Goal: Task Accomplishment & Management: Complete application form

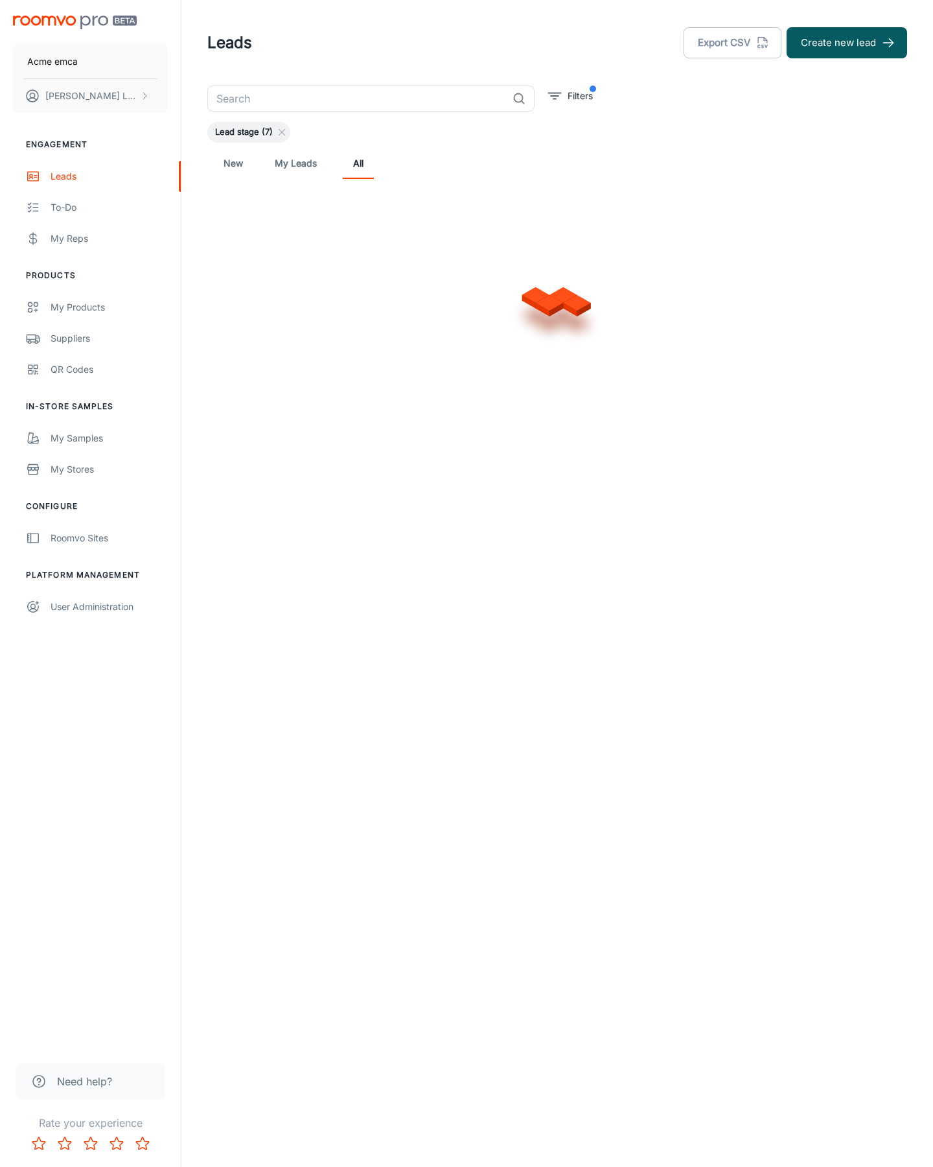
click at [847, 43] on button "Create new lead" at bounding box center [847, 42] width 121 height 31
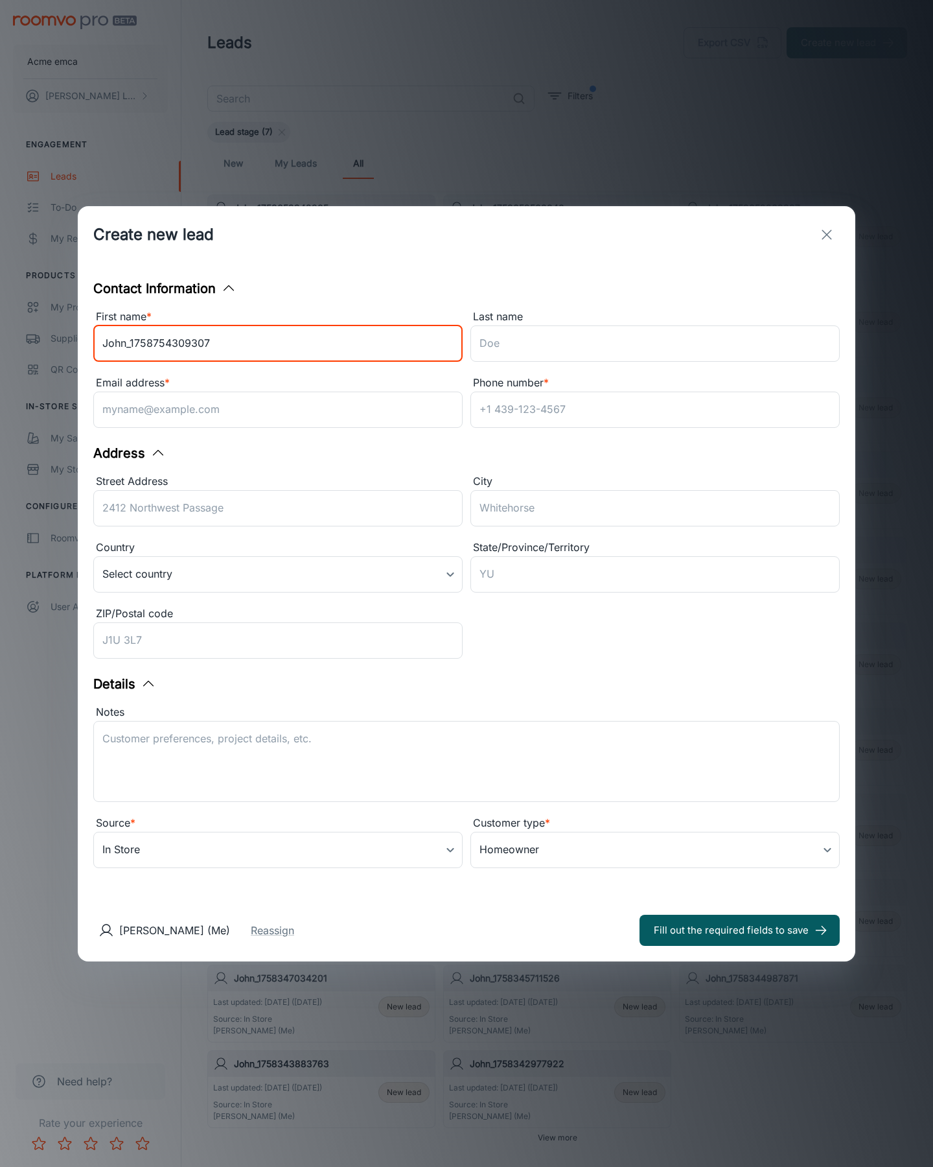
type input "John_1758754309307"
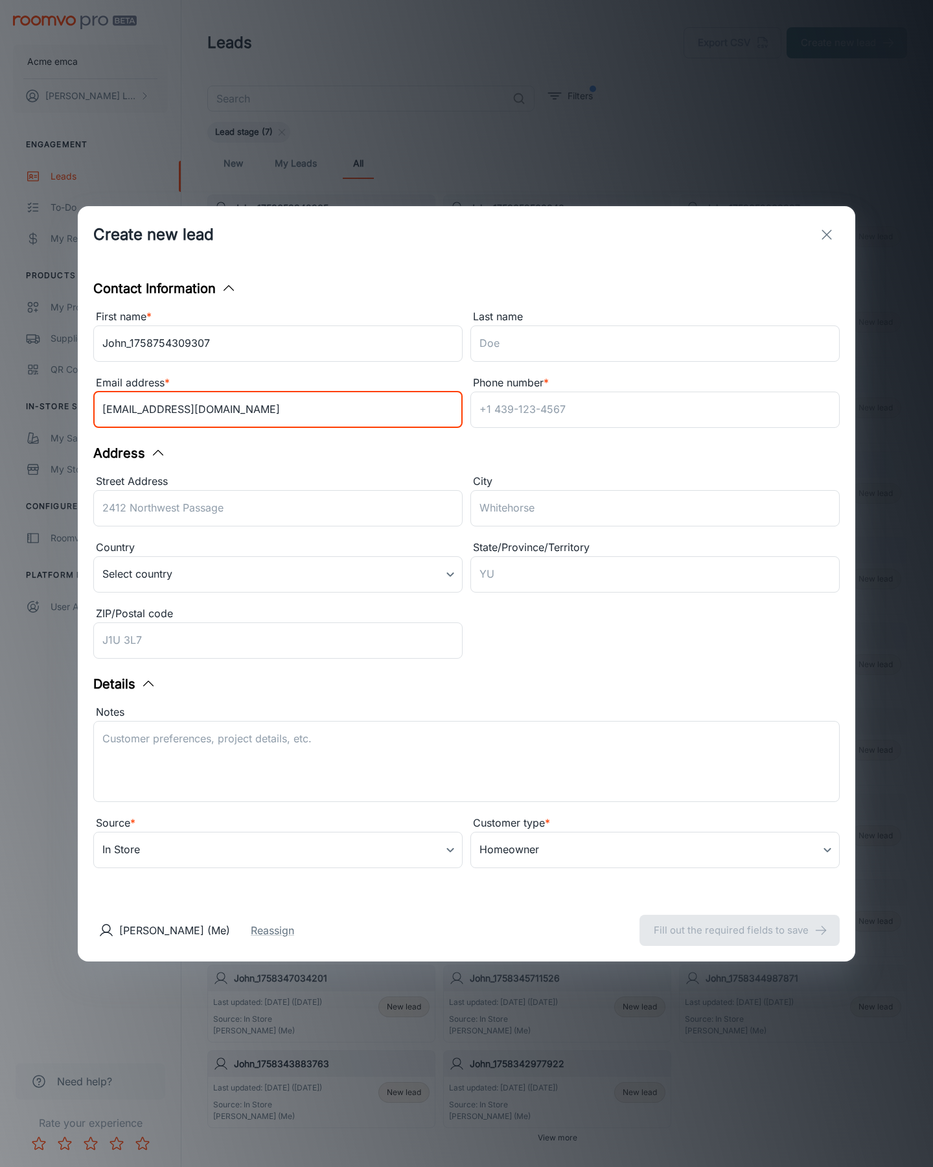
type input "[EMAIL_ADDRESS][DOMAIN_NAME]"
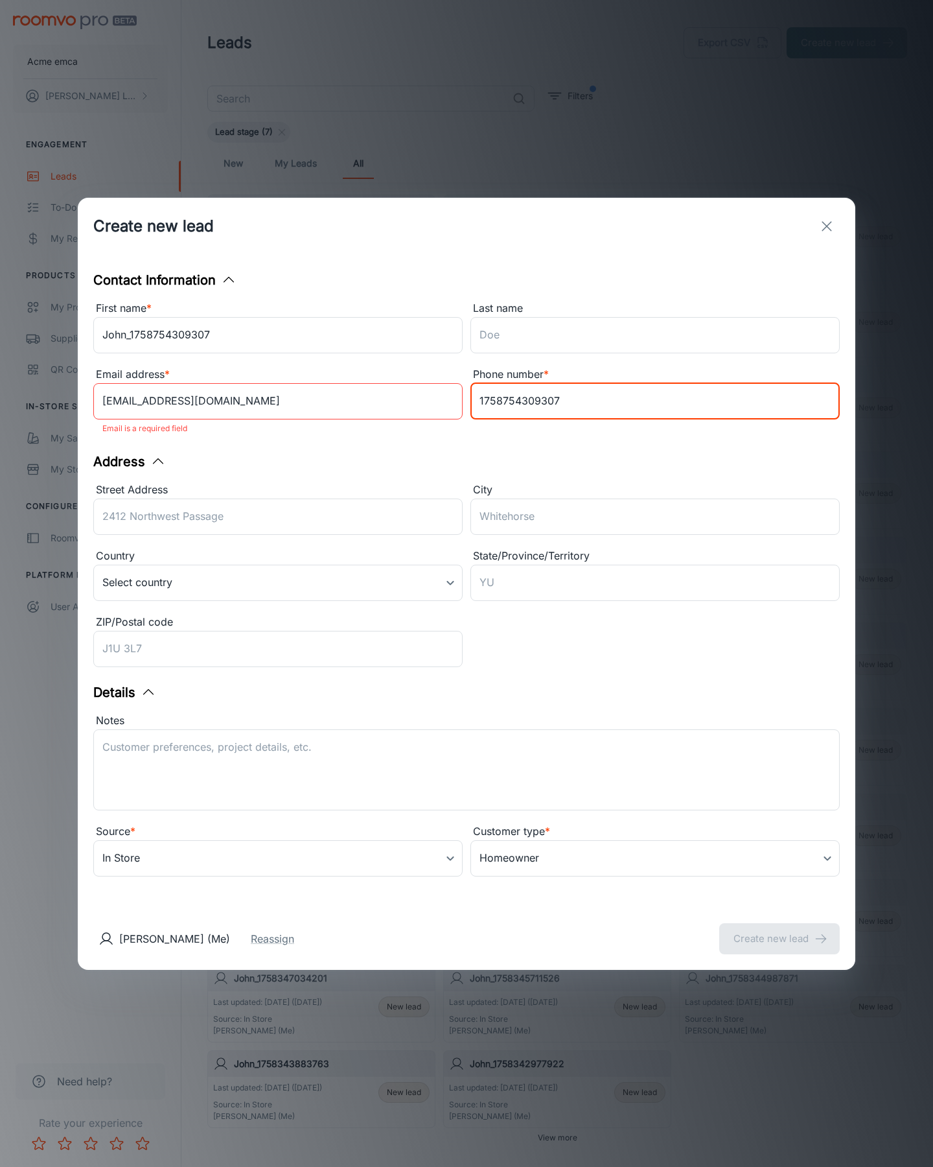
type input "1758754309307"
click at [780, 929] on button "Create new lead" at bounding box center [779, 938] width 121 height 31
